Goal: Task Accomplishment & Management: Manage account settings

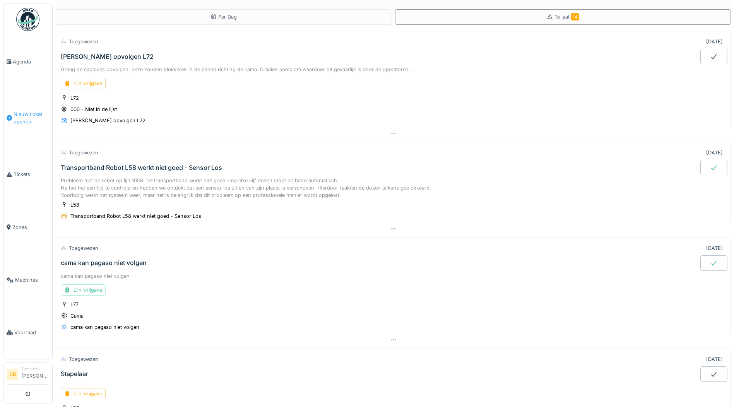
scroll to position [1210, 0]
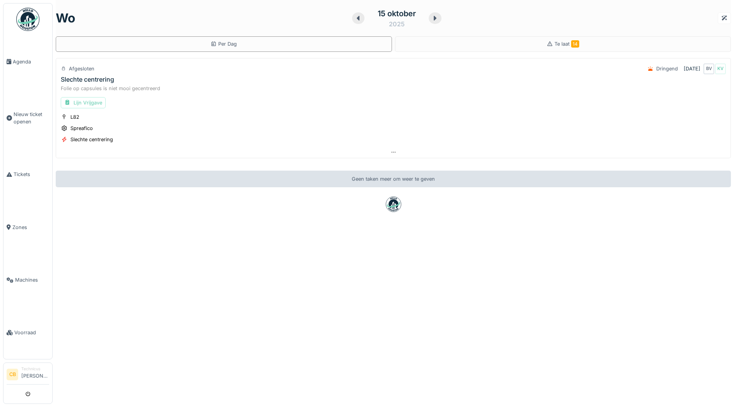
click at [97, 103] on div "Lijn Vrijgave" at bounding box center [83, 102] width 45 height 11
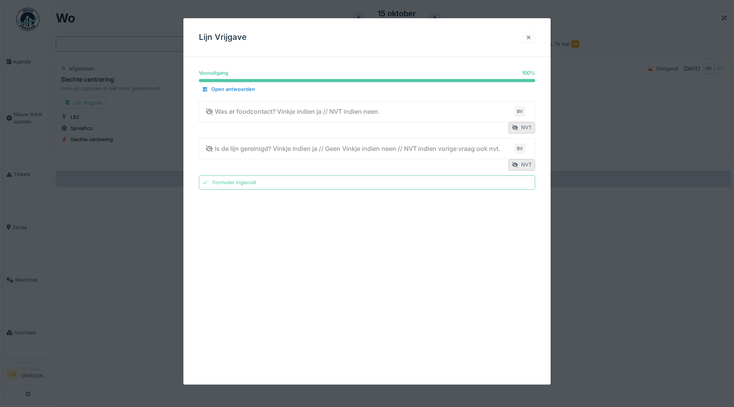
click at [531, 34] on div at bounding box center [529, 37] width 6 height 7
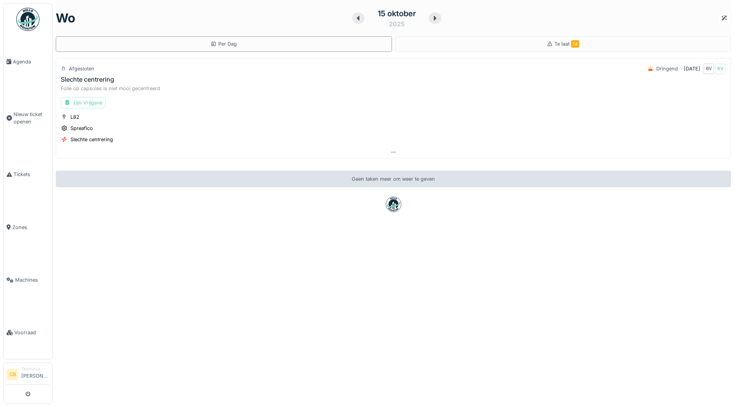
click at [94, 100] on div "Lijn Vrijgave" at bounding box center [83, 102] width 45 height 11
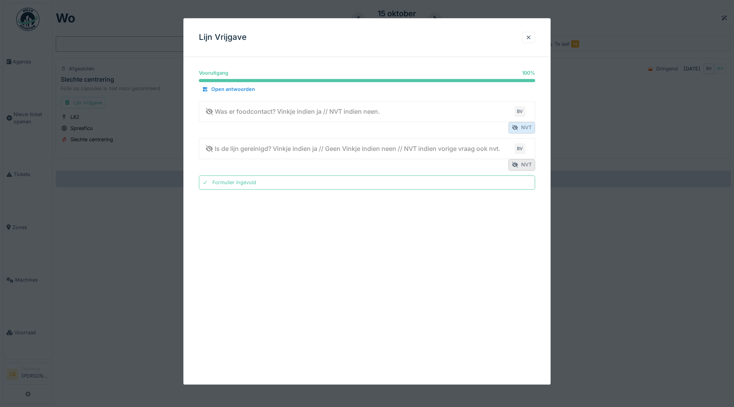
click at [526, 126] on div "NVT" at bounding box center [522, 127] width 27 height 11
click at [526, 164] on div "NVT" at bounding box center [522, 164] width 27 height 11
click at [532, 36] on div at bounding box center [529, 37] width 6 height 7
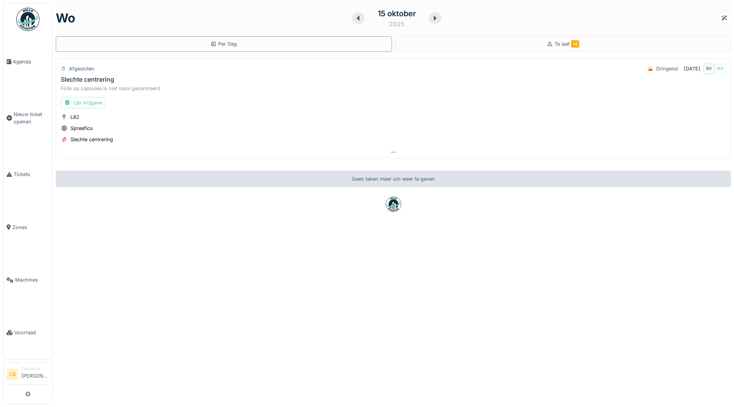
click at [24, 24] on img at bounding box center [27, 19] width 23 height 23
click at [33, 59] on span "Agenda" at bounding box center [31, 61] width 36 height 7
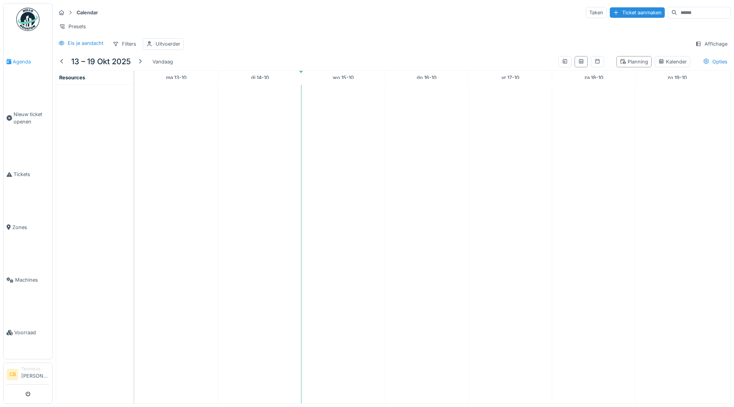
click at [18, 58] on link "Agenda" at bounding box center [27, 61] width 49 height 53
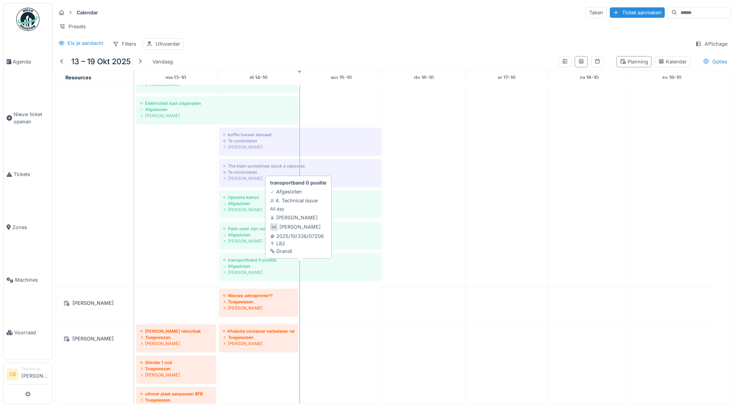
click at [254, 269] on div "Afgesloten" at bounding box center [300, 266] width 154 height 6
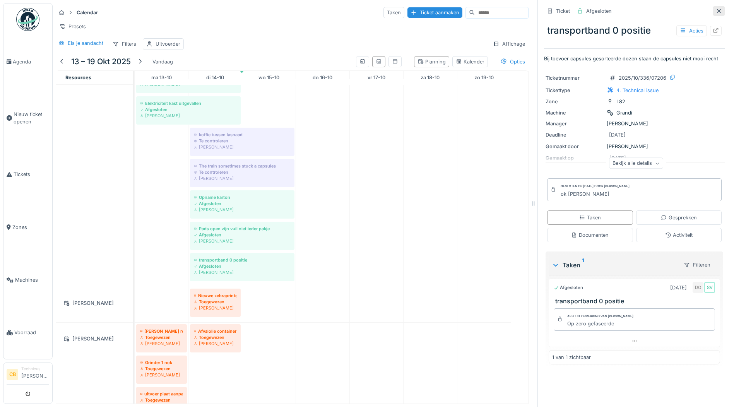
click at [716, 10] on icon at bounding box center [719, 11] width 6 height 5
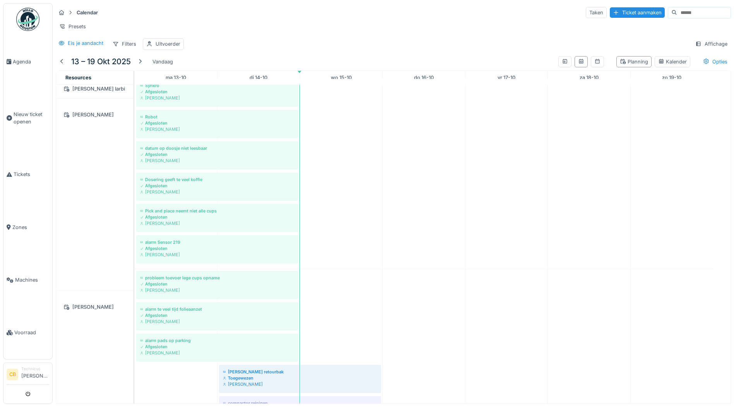
scroll to position [1154, 0]
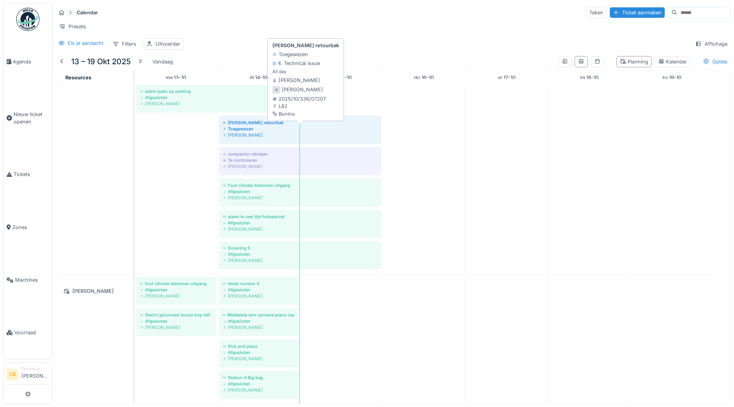
click at [272, 132] on div "Toegewezen" at bounding box center [300, 129] width 154 height 6
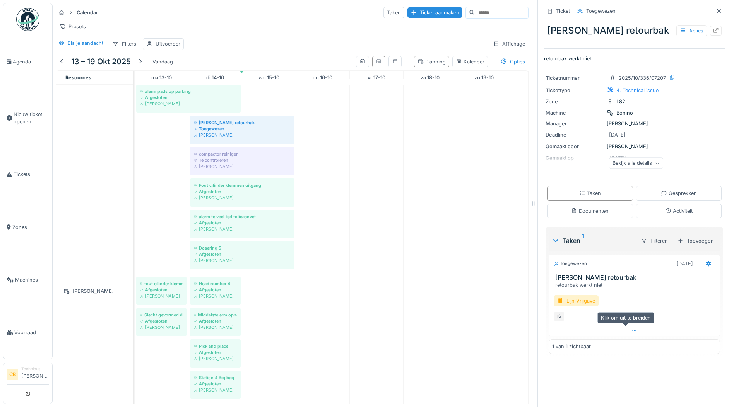
click at [632, 328] on icon at bounding box center [635, 330] width 6 height 5
click at [655, 161] on icon at bounding box center [657, 163] width 5 height 4
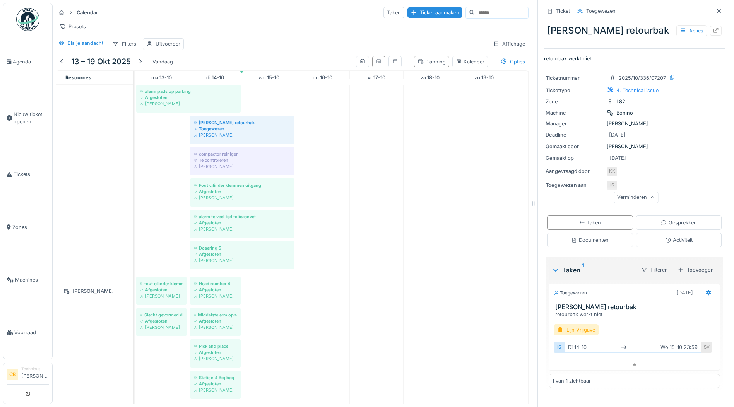
click at [27, 22] on img at bounding box center [27, 19] width 23 height 23
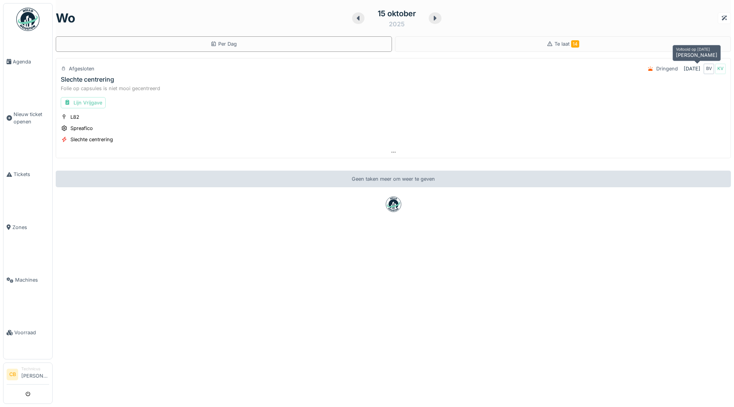
click at [704, 69] on div "BV" at bounding box center [709, 68] width 11 height 11
click at [30, 19] on img at bounding box center [27, 19] width 23 height 23
